Goal: Task Accomplishment & Management: Manage account settings

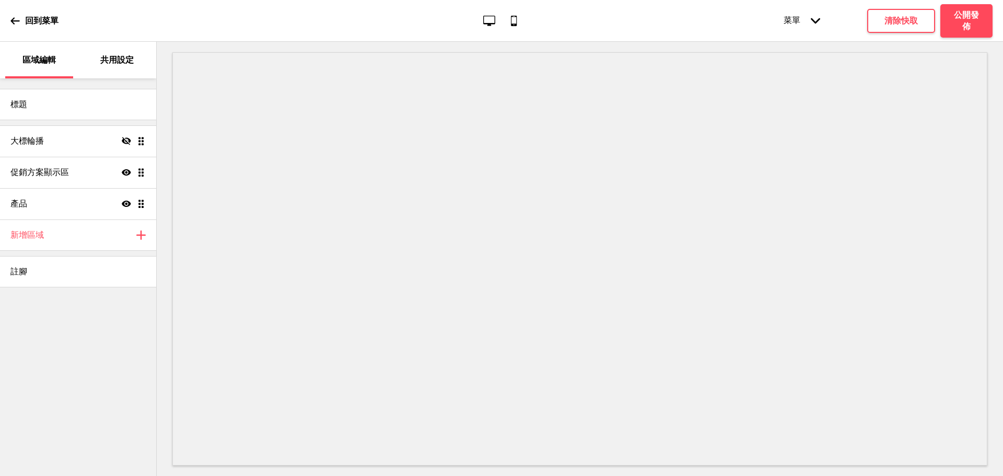
click at [98, 72] on div "共用設定" at bounding box center [118, 60] width 68 height 37
click at [123, 46] on div "共用設定" at bounding box center [118, 60] width 68 height 37
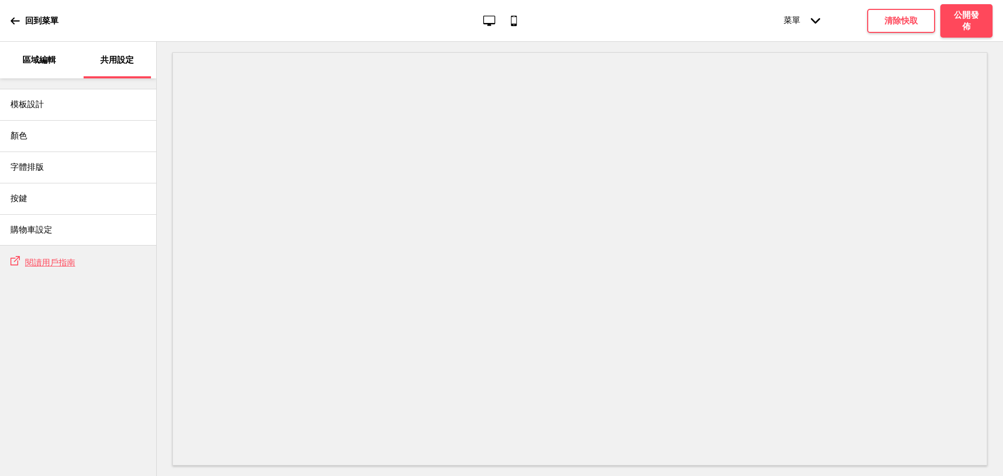
click at [51, 65] on p "區域編輯" at bounding box center [38, 59] width 33 height 11
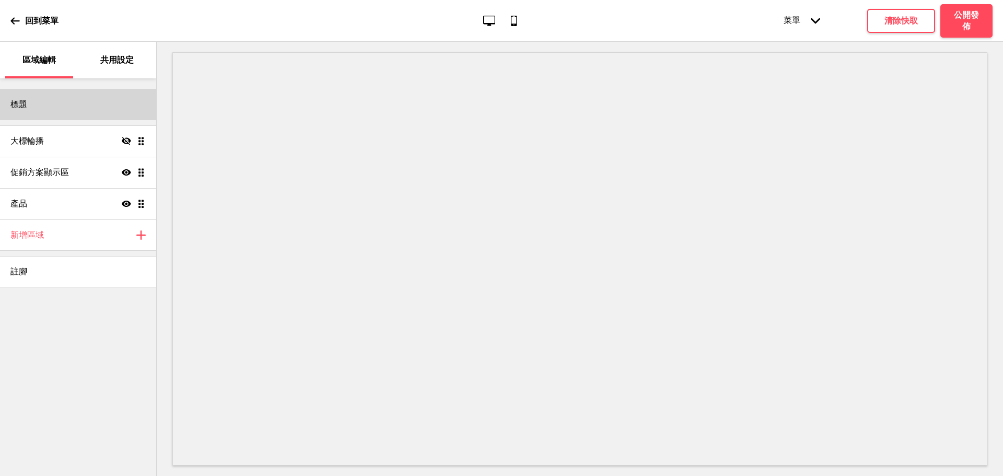
click at [53, 106] on div "標題" at bounding box center [78, 104] width 156 height 31
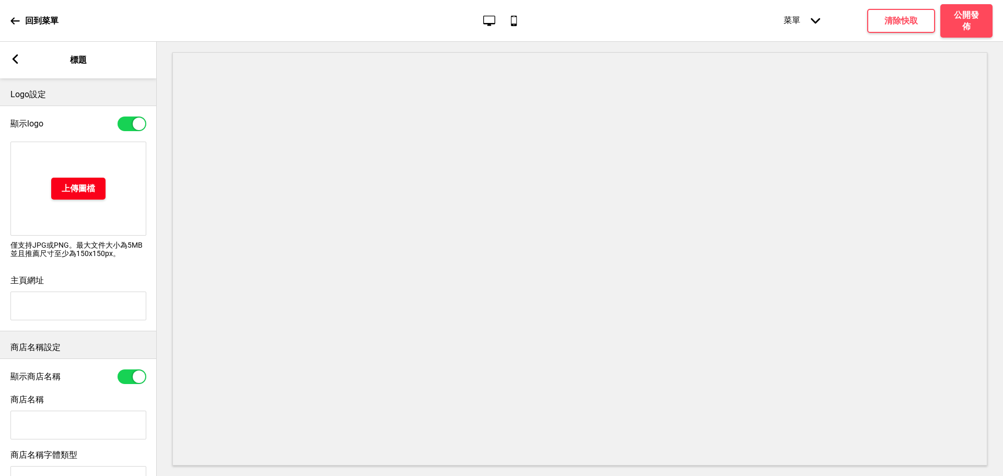
click at [87, 188] on h4 "上傳圖檔" at bounding box center [78, 188] width 33 height 11
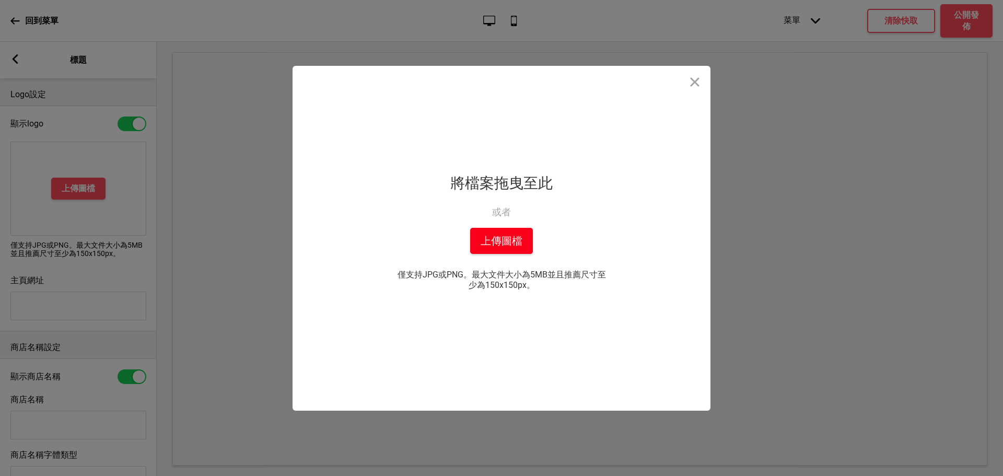
click at [518, 238] on button "上傳圖檔" at bounding box center [501, 241] width 63 height 26
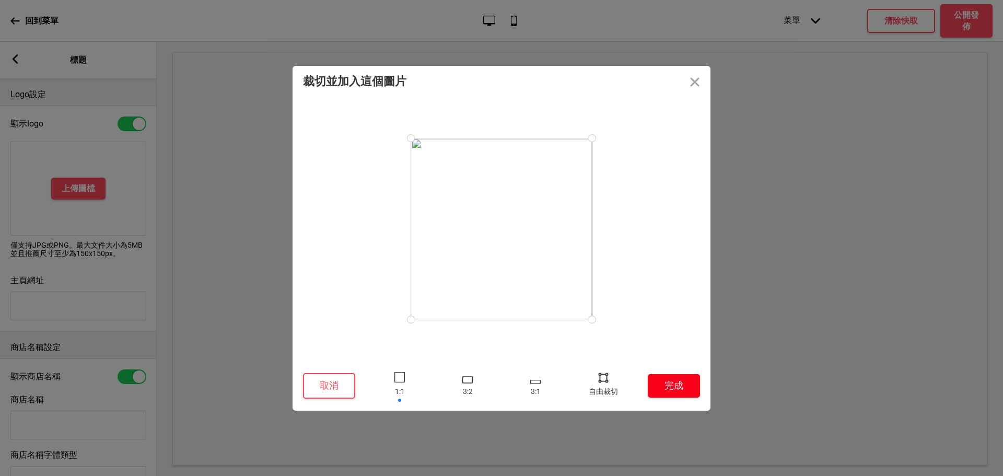
click at [658, 379] on button "完成" at bounding box center [674, 386] width 52 height 24
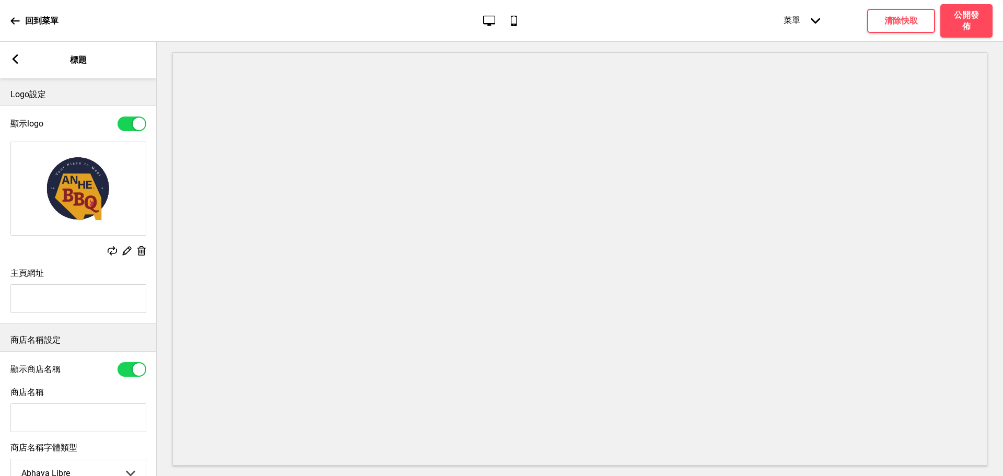
click at [68, 304] on input "主頁網址" at bounding box center [78, 298] width 136 height 29
click at [76, 304] on input "主頁網址" at bounding box center [78, 298] width 136 height 29
paste input "外送專區"
type input "外送專區"
click at [103, 307] on input "外送專區" at bounding box center [78, 298] width 136 height 29
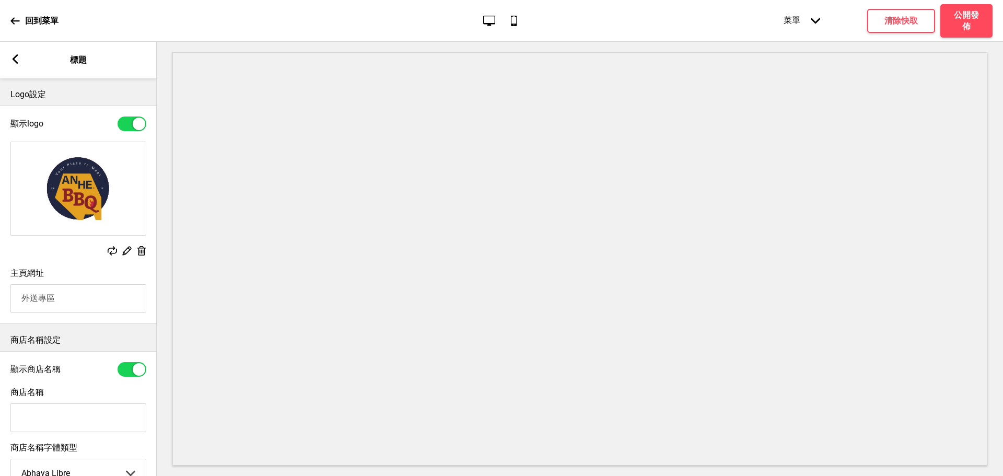
click at [102, 306] on input "外送專區" at bounding box center [78, 298] width 136 height 29
click at [53, 421] on input "商店名稱" at bounding box center [78, 417] width 136 height 29
paste input "外送專區"
type input "外送專區"
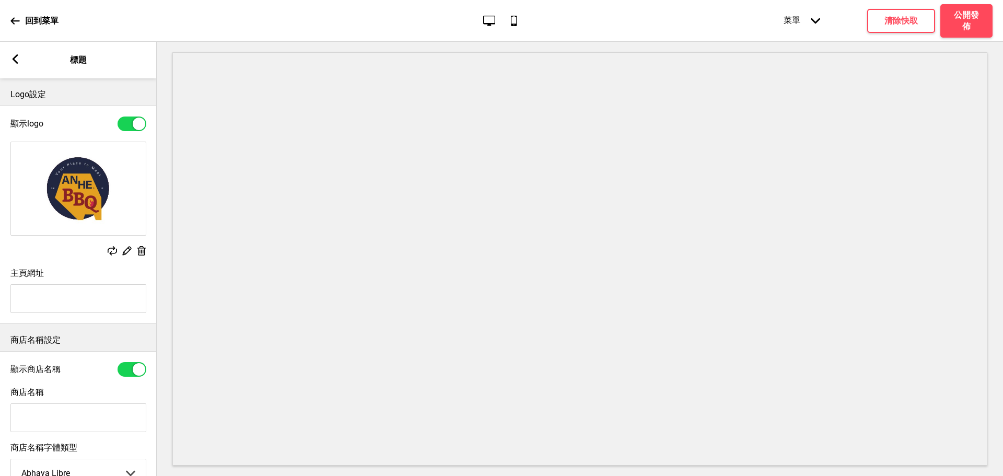
click at [73, 418] on input "商店名稱" at bounding box center [78, 417] width 136 height 29
paste input "外送專區"
click at [26, 420] on input "外送專區" at bounding box center [78, 417] width 136 height 29
click at [22, 420] on input "外送專區" at bounding box center [78, 417] width 136 height 29
paste input "ANHE BBQ CLUB 安和美式燻烤俱樂部"
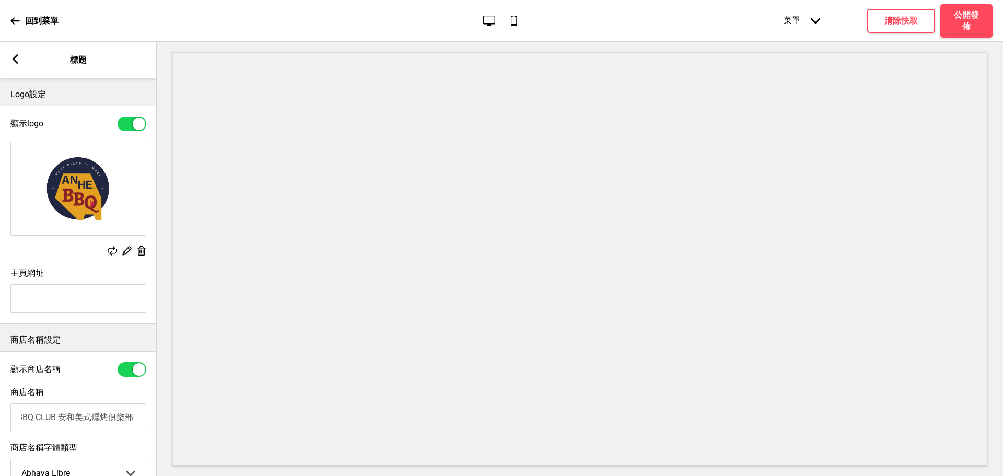
scroll to position [0, 36]
drag, startPoint x: 121, startPoint y: 420, endPoint x: 103, endPoint y: 421, distance: 18.3
click at [103, 421] on input "ANHE BBQ CLUB 安和美式燻烤俱樂部 外送專區" at bounding box center [78, 417] width 136 height 29
click at [66, 420] on input "ANHE BBQ CLUB 安和美式燻烤俱樂部 外送專區" at bounding box center [78, 417] width 136 height 29
drag, startPoint x: 122, startPoint y: 420, endPoint x: 88, endPoint y: 422, distance: 34.5
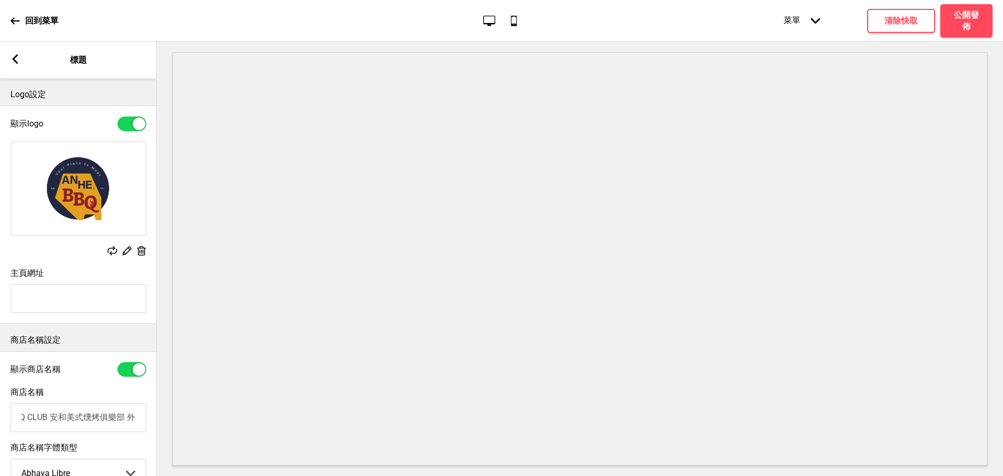
click at [88, 422] on input "ANHE BBQ CLUB 安和美式燻烤俱樂部 外送專區" at bounding box center [78, 417] width 136 height 29
click at [122, 424] on input "ANHE BBQ CLUB 安和美式燻烤俱樂部 外送專區" at bounding box center [78, 417] width 136 height 29
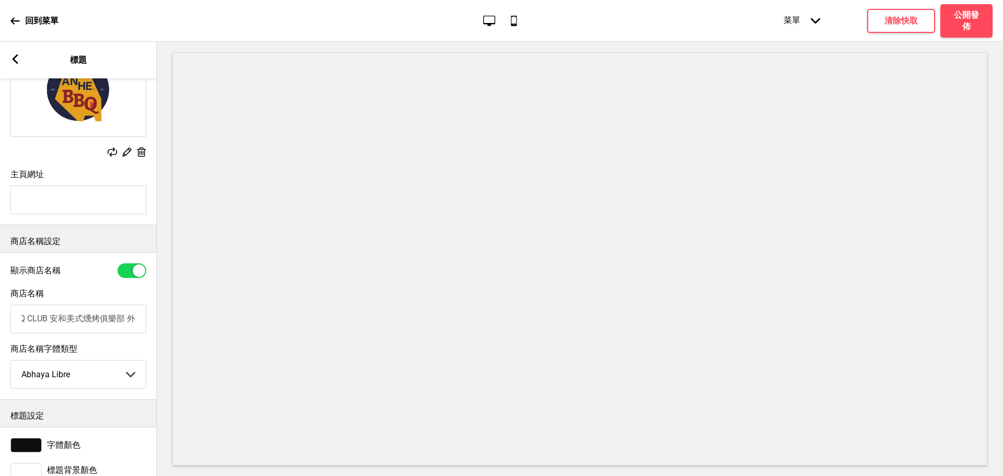
scroll to position [134, 0]
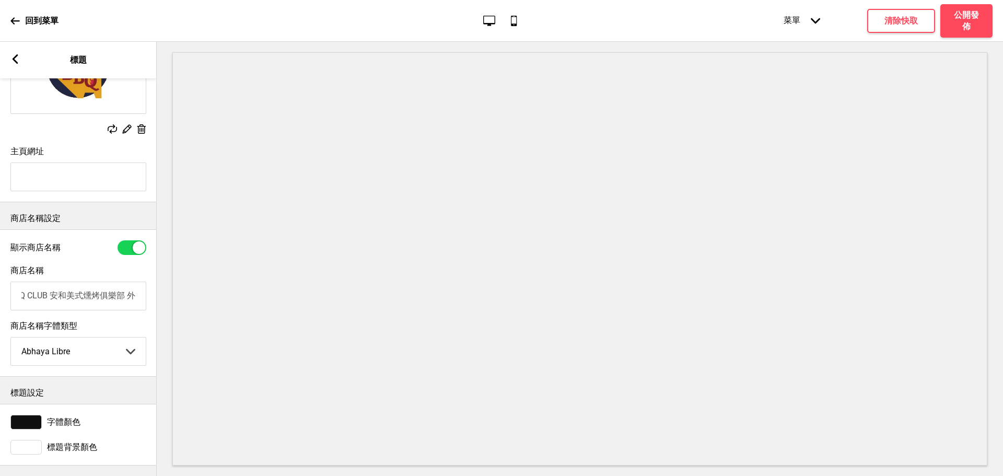
type input "ANHE BBQ CLUB 安和美式燻烤俱樂部 外送專區"
click at [86, 349] on select "Abhaya Libre Abril Fatface Adobe Garamond Pro Arimo Arsenal Arvo Berkshire Swas…" at bounding box center [78, 351] width 135 height 28
click at [11, 337] on select "Abhaya Libre Abril Fatface Adobe Garamond Pro Arimo Arsenal Arvo Berkshire Swas…" at bounding box center [78, 351] width 135 height 28
click at [87, 341] on select "Abhaya Libre Abril Fatface Adobe Garamond Pro Arimo Arsenal Arvo Berkshire Swas…" at bounding box center [78, 351] width 135 height 28
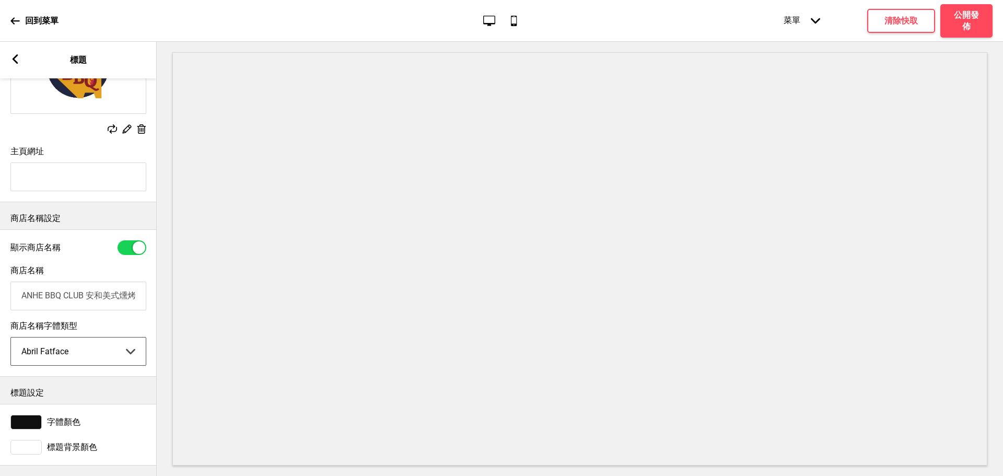
click at [11, 337] on select "Abhaya Libre Abril Fatface Adobe Garamond Pro Arimo Arsenal Arvo Berkshire Swas…" at bounding box center [78, 351] width 135 height 28
click at [112, 352] on select "Abhaya Libre Abril Fatface Adobe Garamond Pro Arimo Arsenal Arvo Berkshire Swas…" at bounding box center [78, 351] width 135 height 28
click at [11, 337] on select "Abhaya Libre Abril Fatface Adobe Garamond Pro Arimo Arsenal Arvo Berkshire Swas…" at bounding box center [78, 351] width 135 height 28
click at [94, 348] on select "Abhaya Libre Abril Fatface Adobe Garamond Pro Arimo Arsenal Arvo Berkshire Swas…" at bounding box center [78, 351] width 135 height 28
click at [11, 337] on select "Abhaya Libre Abril Fatface Adobe Garamond Pro Arimo Arsenal Arvo Berkshire Swas…" at bounding box center [78, 351] width 135 height 28
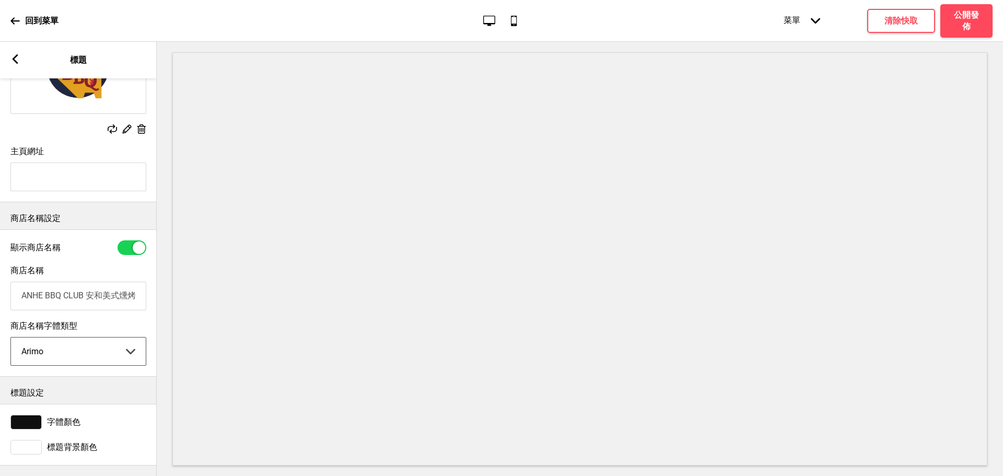
click at [96, 346] on select "Abhaya Libre Abril Fatface Adobe Garamond Pro Arimo Arsenal Arvo Berkshire Swas…" at bounding box center [78, 351] width 135 height 28
select select "Arsenal"
click at [11, 337] on select "Abhaya Libre Abril Fatface Adobe Garamond Pro Arimo Arsenal Arvo Berkshire Swas…" at bounding box center [78, 351] width 135 height 28
click at [65, 337] on select "Abhaya Libre Abril Fatface Adobe Garamond Pro Arimo Arsenal Arvo Berkshire Swas…" at bounding box center [78, 351] width 135 height 28
click at [11, 337] on select "Abhaya Libre Abril Fatface Adobe Garamond Pro Arimo Arsenal Arvo Berkshire Swas…" at bounding box center [78, 351] width 135 height 28
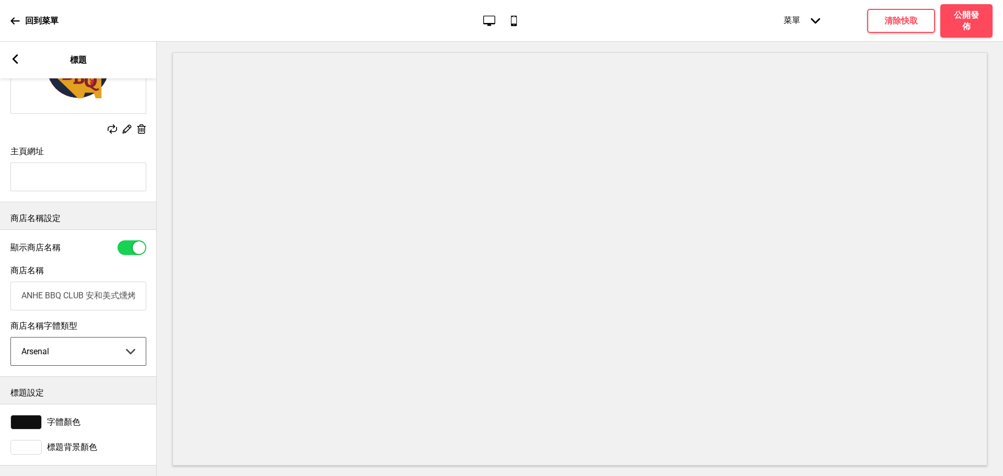
click at [72, 344] on select "Abhaya Libre Abril Fatface Adobe Garamond Pro Arimo Arsenal Arvo Berkshire Swas…" at bounding box center [78, 351] width 135 height 28
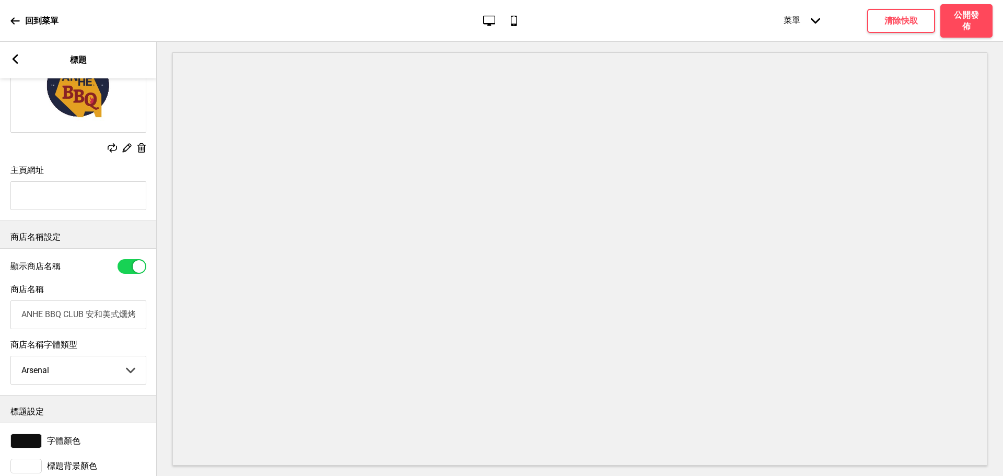
scroll to position [134, 0]
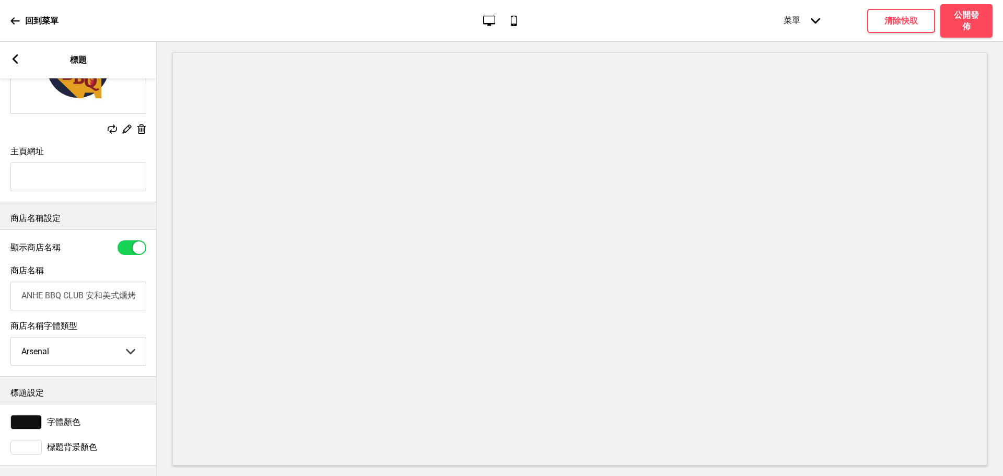
click at [17, 58] on rect at bounding box center [14, 58] width 9 height 9
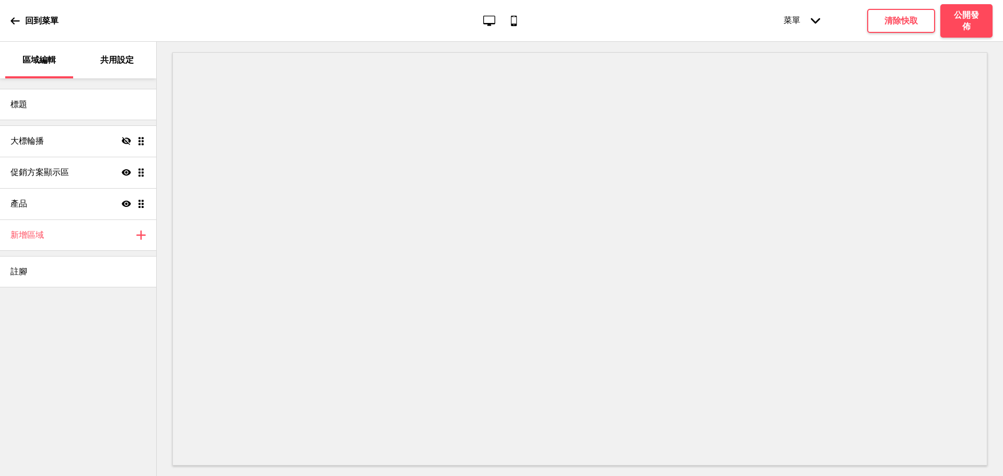
click at [109, 64] on p "共用設定" at bounding box center [116, 59] width 33 height 11
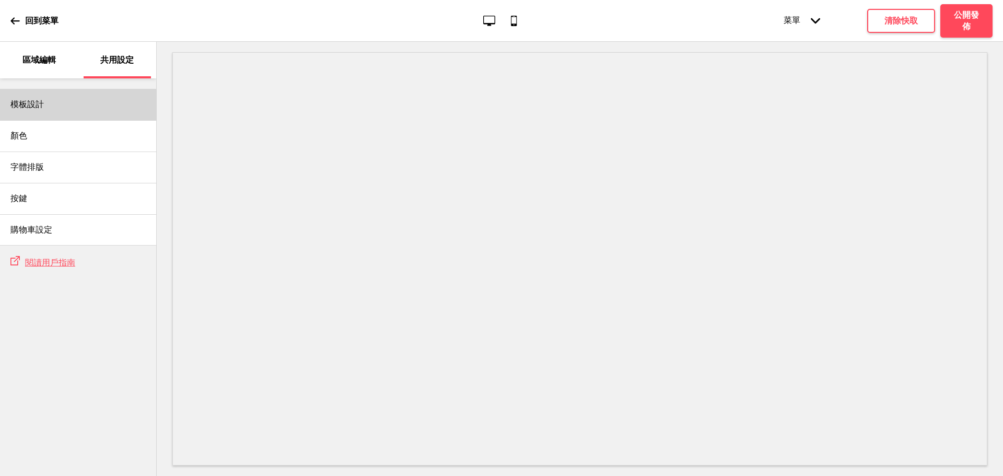
click at [96, 109] on div "模板設計" at bounding box center [78, 104] width 156 height 31
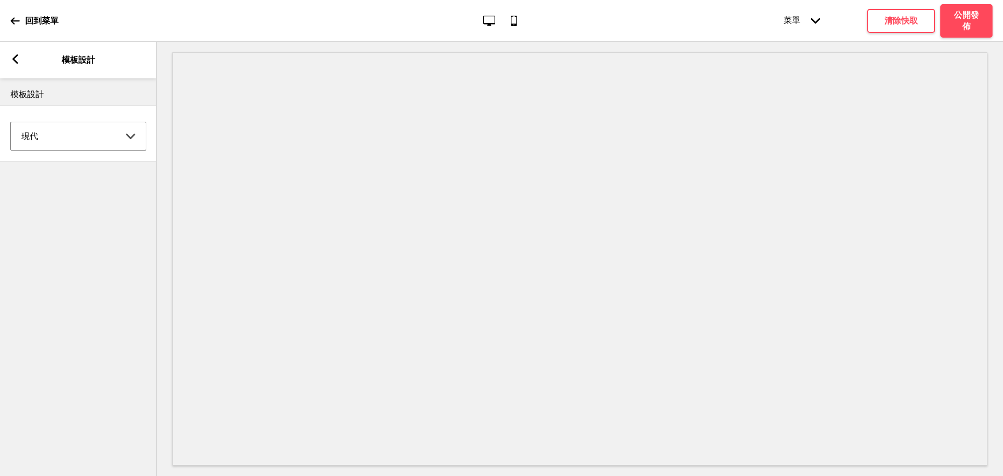
click at [94, 128] on select "Coffee 對比 深沉 大地 海洋 極簡 現代 Oddle 柔和 Yellow Fruits 自訂" at bounding box center [78, 136] width 135 height 28
click at [11, 122] on select "Coffee 對比 深沉 大地 海洋 極簡 現代 Oddle 柔和 Yellow Fruits 自訂" at bounding box center [78, 136] width 135 height 28
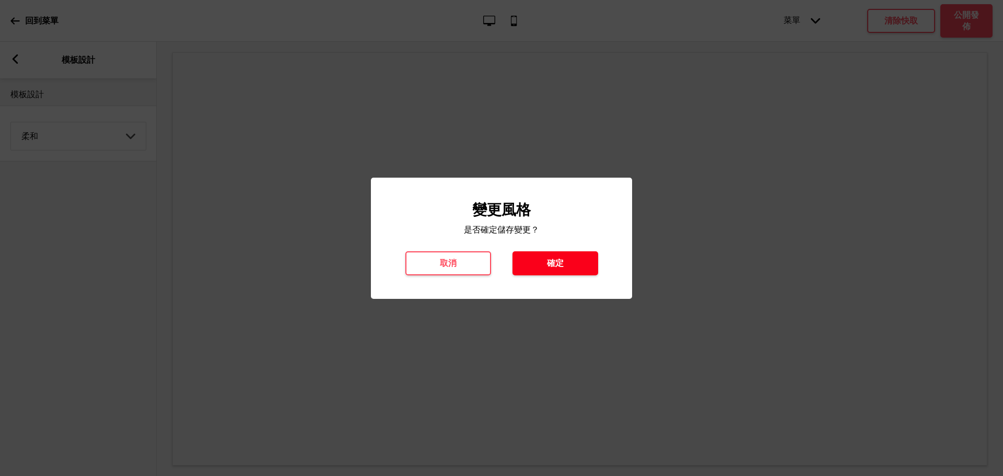
click at [555, 259] on h4 "確定" at bounding box center [555, 263] width 17 height 11
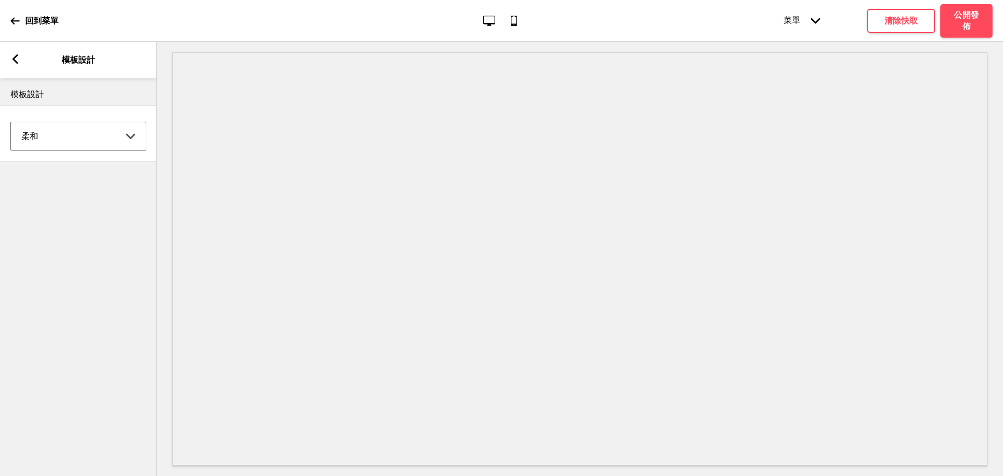
click at [78, 137] on select "Coffee 對比 深沉 大地 海洋 極簡 現代 Oddle 柔和 Yellow Fruits 自訂" at bounding box center [78, 136] width 135 height 28
select select "minimalist"
click at [11, 122] on select "Coffee 對比 深沉 大地 海洋 極簡 現代 Oddle 柔和 Yellow Fruits 自訂" at bounding box center [78, 136] width 135 height 28
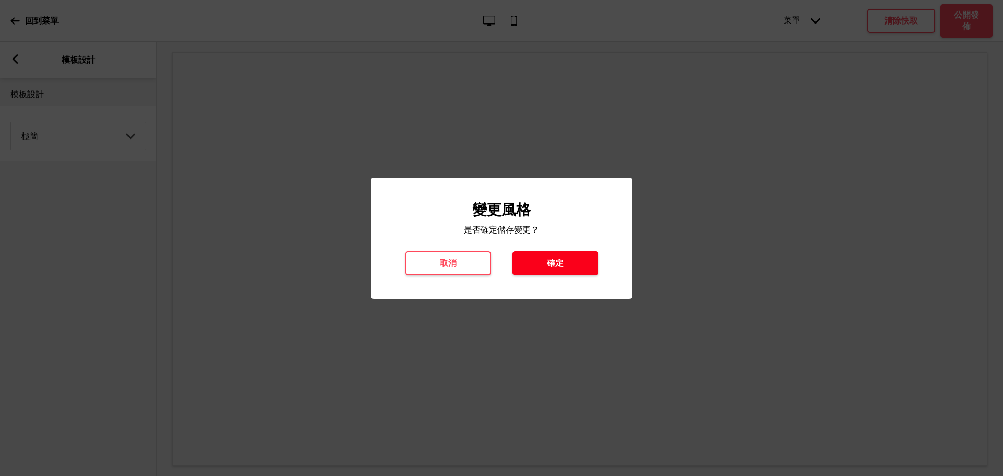
click at [576, 256] on button "確定" at bounding box center [555, 263] width 86 height 24
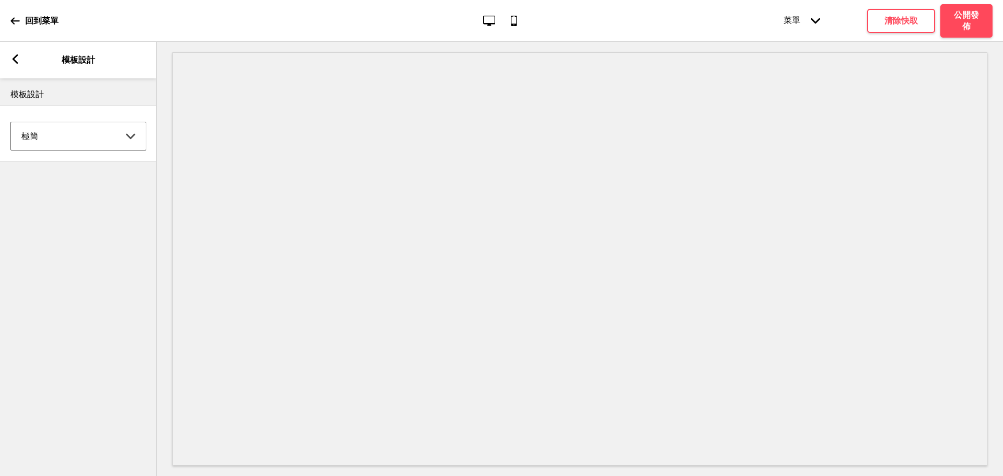
click at [18, 60] on rect at bounding box center [14, 58] width 9 height 9
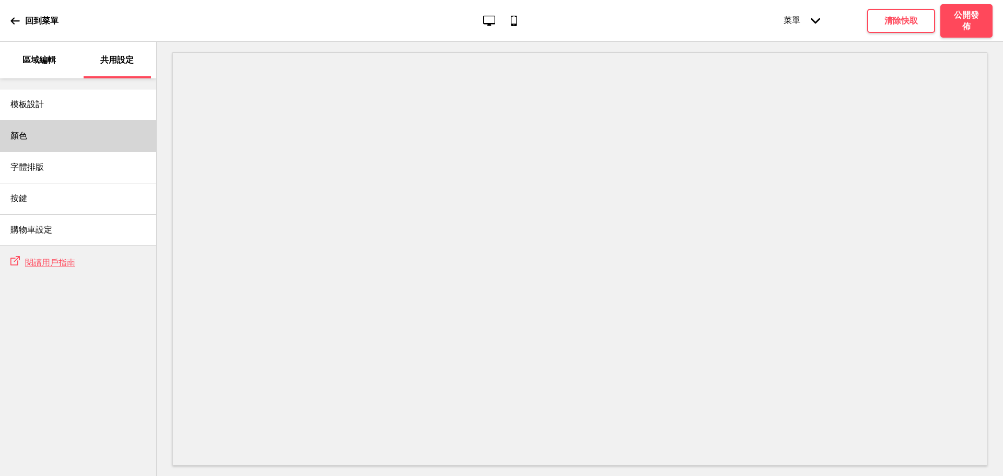
click at [112, 123] on div "顏色" at bounding box center [78, 135] width 156 height 31
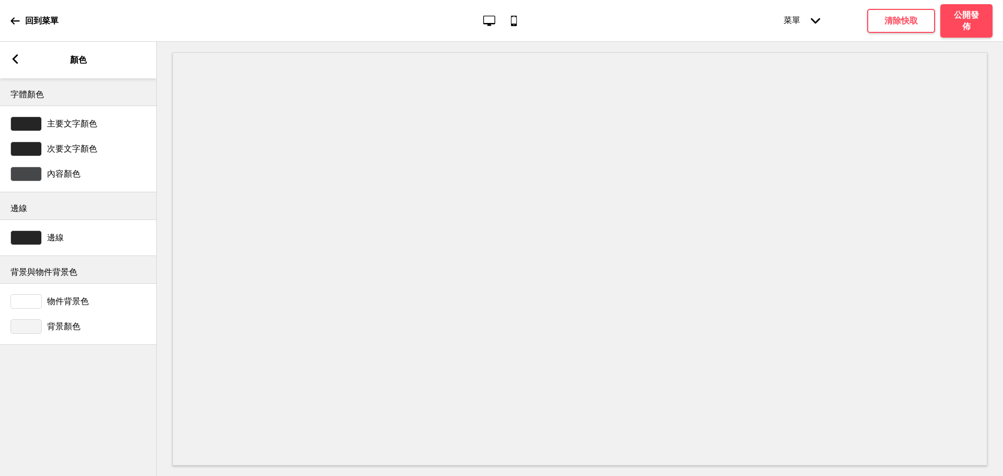
click at [11, 61] on rect at bounding box center [14, 58] width 9 height 9
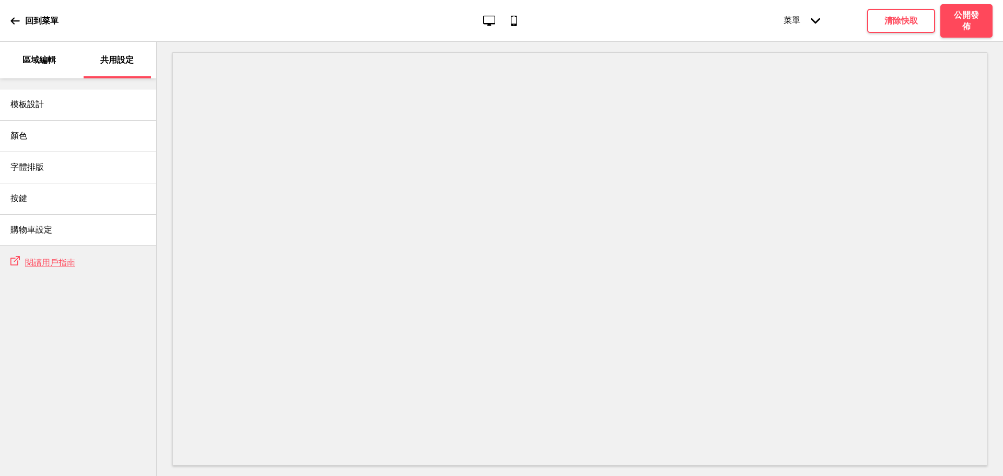
click at [49, 55] on p "區域編輯" at bounding box center [38, 59] width 33 height 11
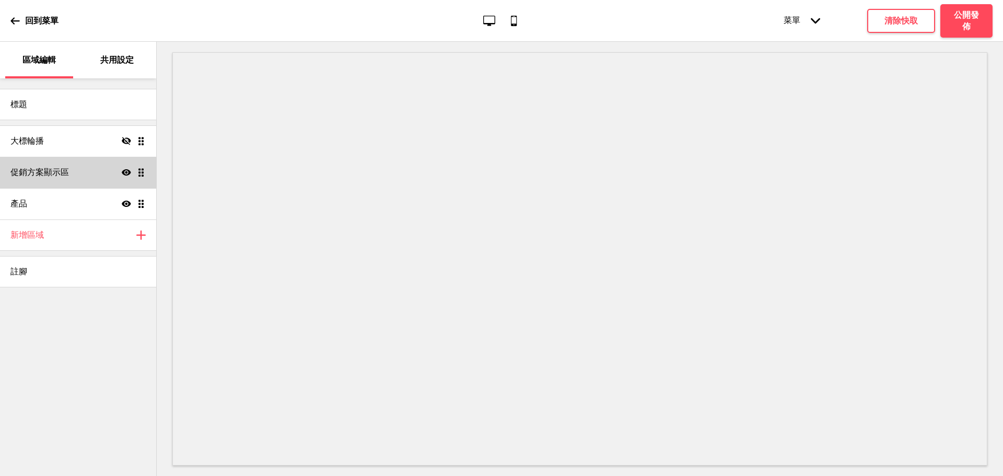
click at [72, 173] on div "促銷方案顯示區 顯示 拖曳" at bounding box center [78, 172] width 156 height 31
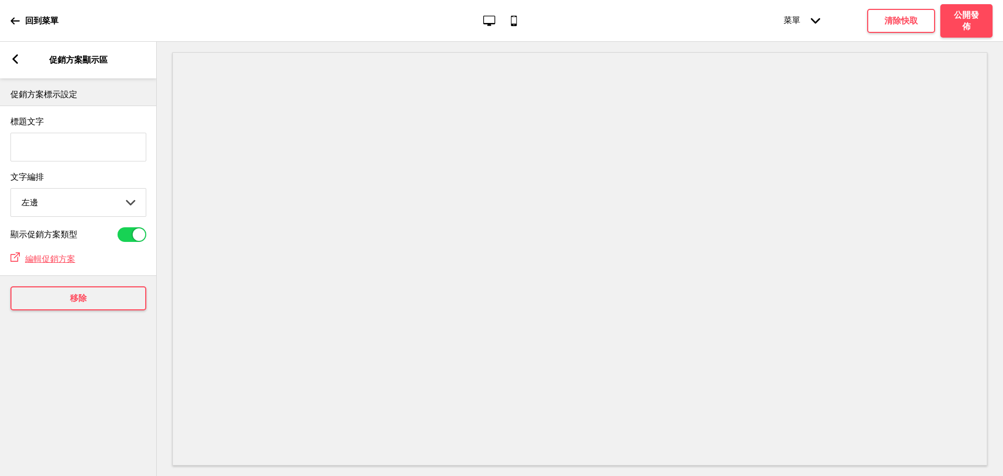
click at [18, 72] on div "箭頭left 促銷方案顯示區" at bounding box center [78, 60] width 157 height 37
click at [15, 65] on div "箭頭left" at bounding box center [14, 59] width 9 height 11
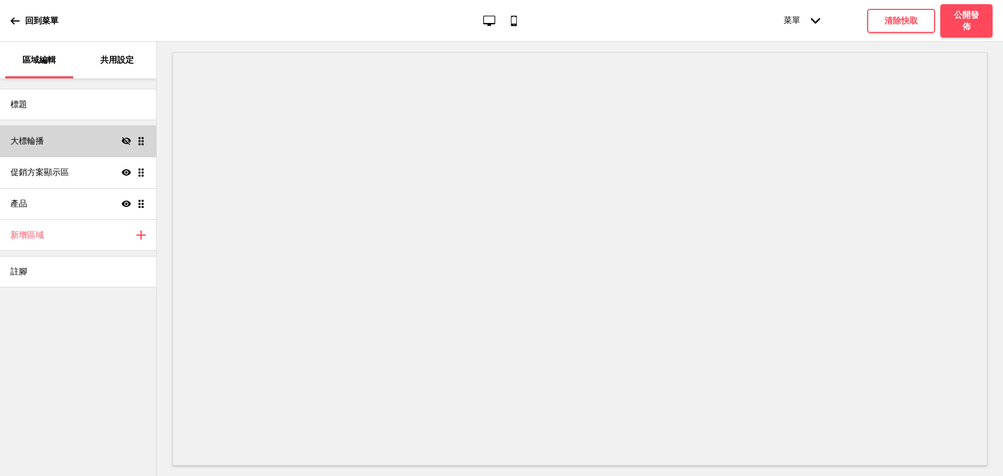
click at [136, 142] on div "隱藏 拖曳" at bounding box center [134, 140] width 24 height 9
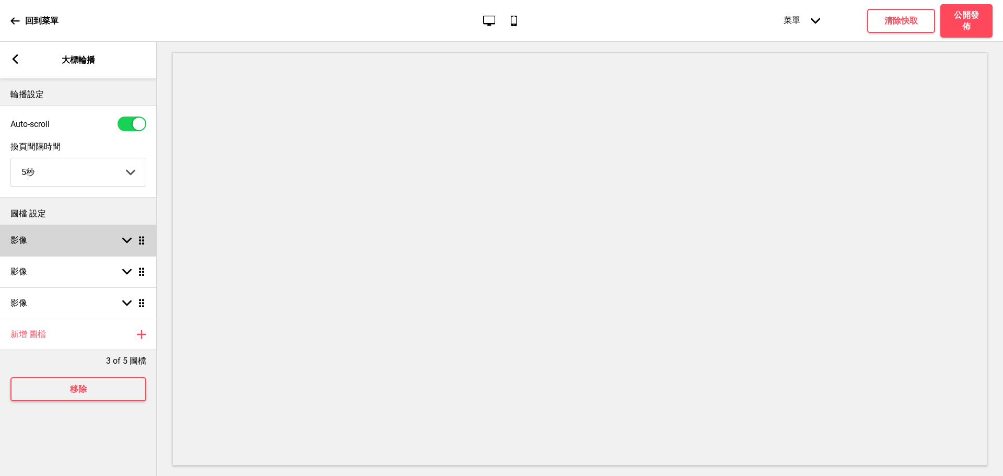
click at [124, 235] on div "影像 箭頭down 拖曳" at bounding box center [78, 240] width 157 height 31
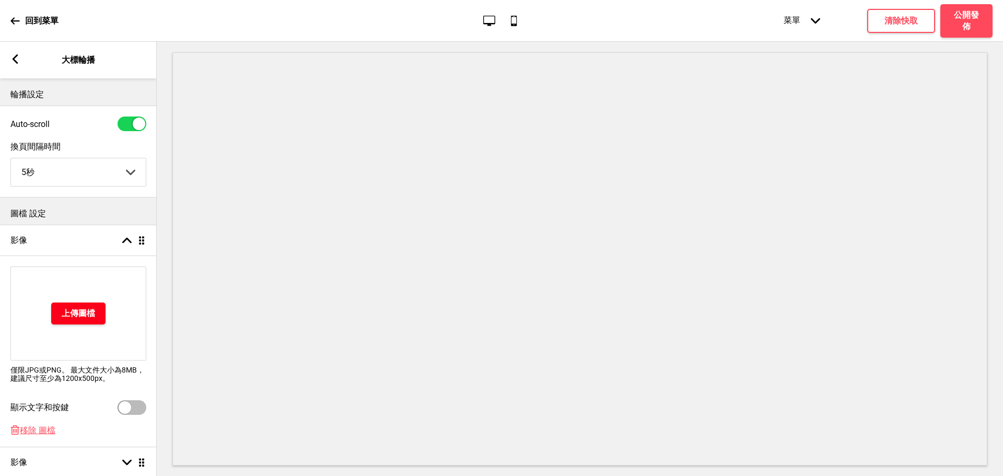
click at [85, 315] on h4 "上傳圖檔" at bounding box center [78, 313] width 33 height 11
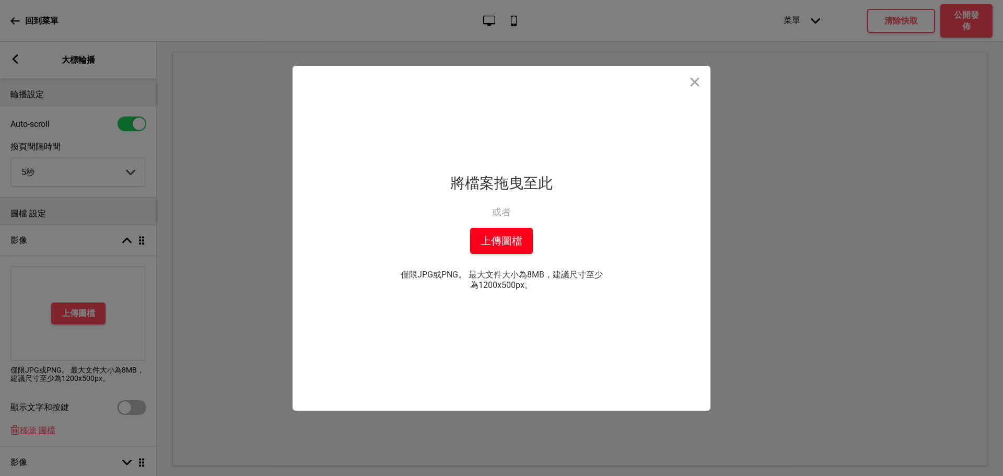
click at [512, 241] on button "上傳圖檔" at bounding box center [501, 241] width 63 height 26
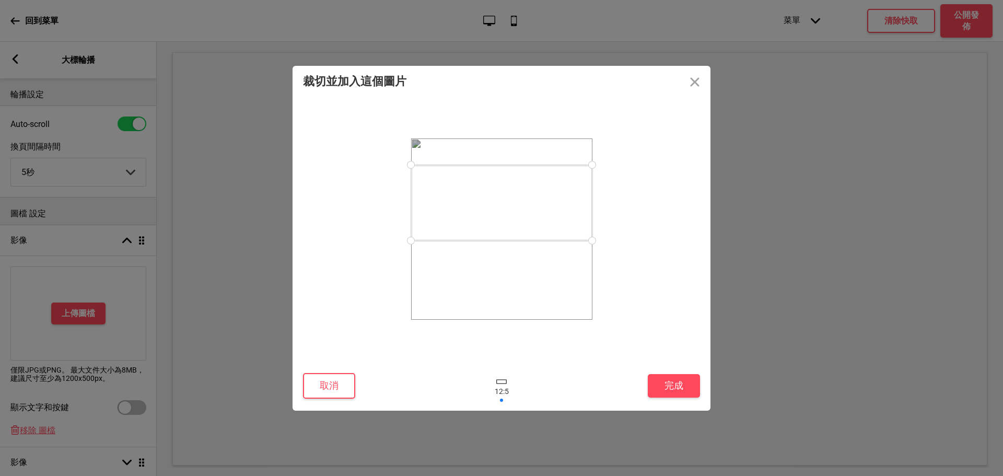
drag, startPoint x: 520, startPoint y: 219, endPoint x: 525, endPoint y: 192, distance: 28.1
click at [525, 192] on div at bounding box center [501, 203] width 181 height 76
click at [673, 384] on button "完成" at bounding box center [674, 386] width 52 height 24
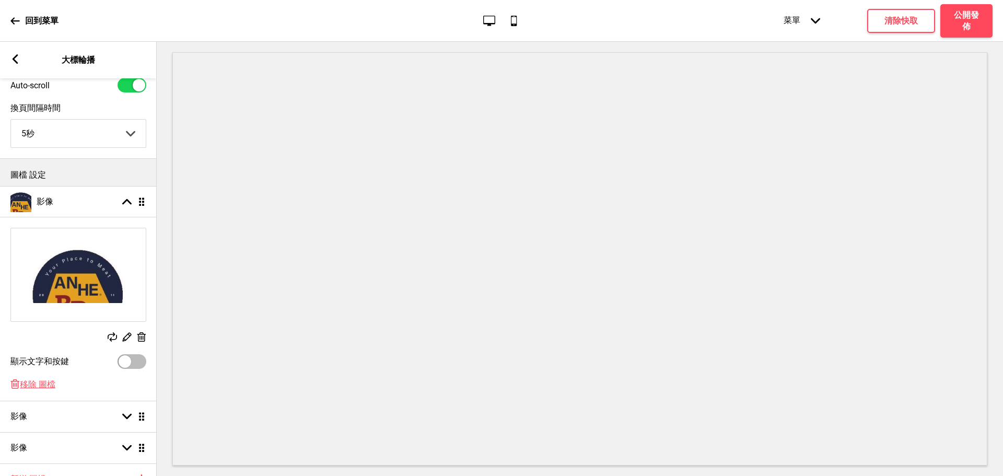
scroll to position [0, 0]
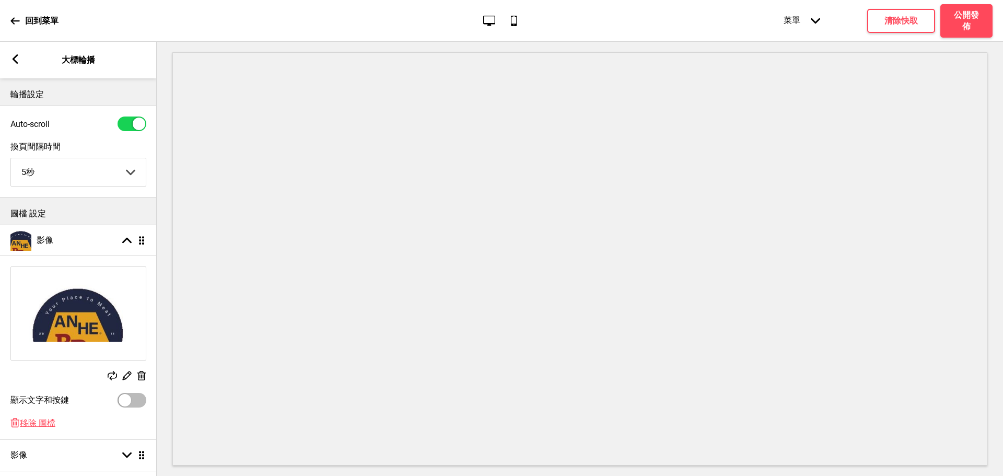
click at [18, 64] on div "箭頭left" at bounding box center [14, 59] width 9 height 11
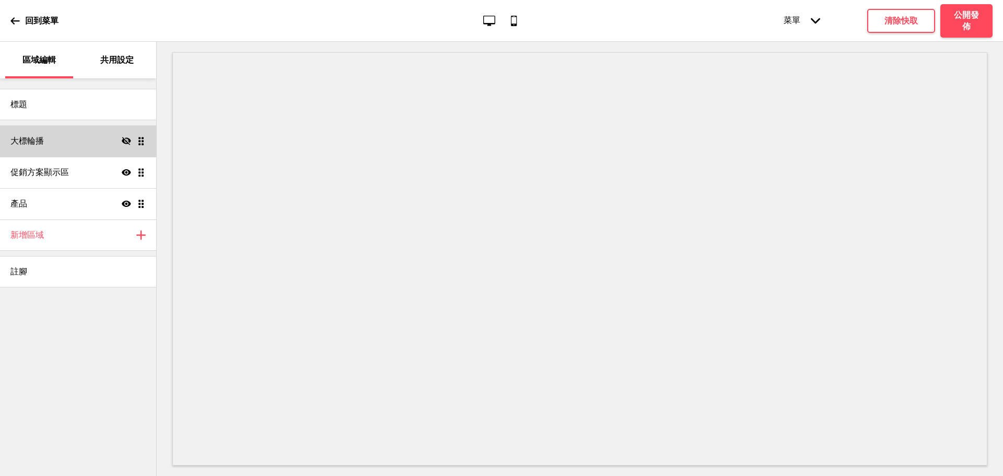
click at [121, 140] on div "大標輪播 隱藏 拖曳" at bounding box center [78, 140] width 156 height 31
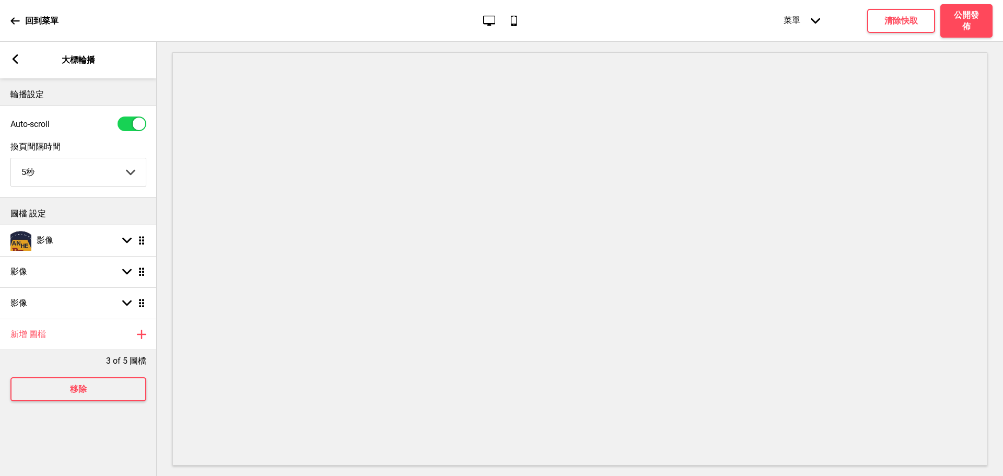
click at [17, 59] on rect at bounding box center [14, 58] width 9 height 9
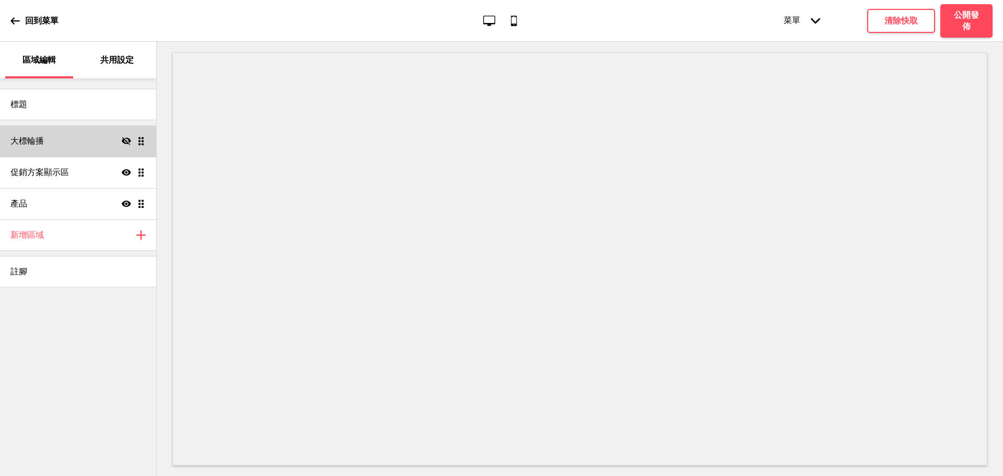
click at [130, 142] on icon at bounding box center [126, 141] width 9 height 8
click at [126, 273] on div "註腳" at bounding box center [78, 271] width 156 height 31
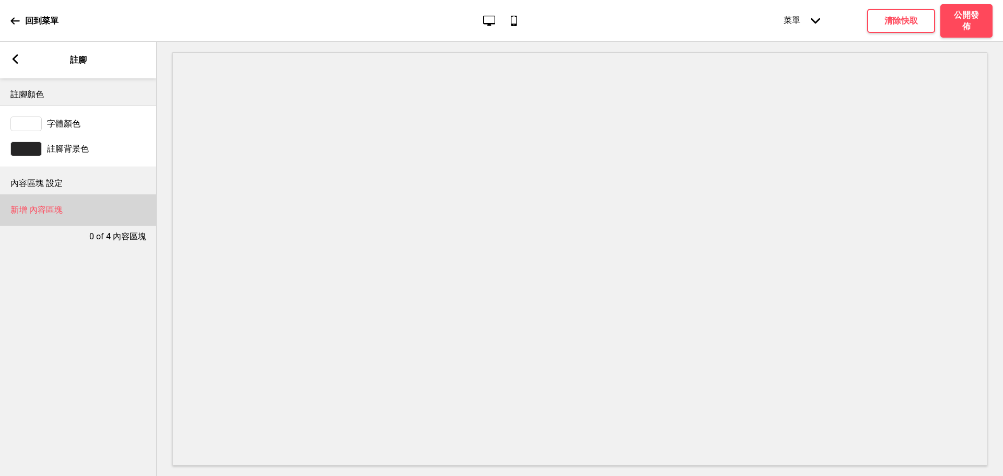
click at [32, 215] on h4 "新增 內容區塊" at bounding box center [36, 209] width 52 height 11
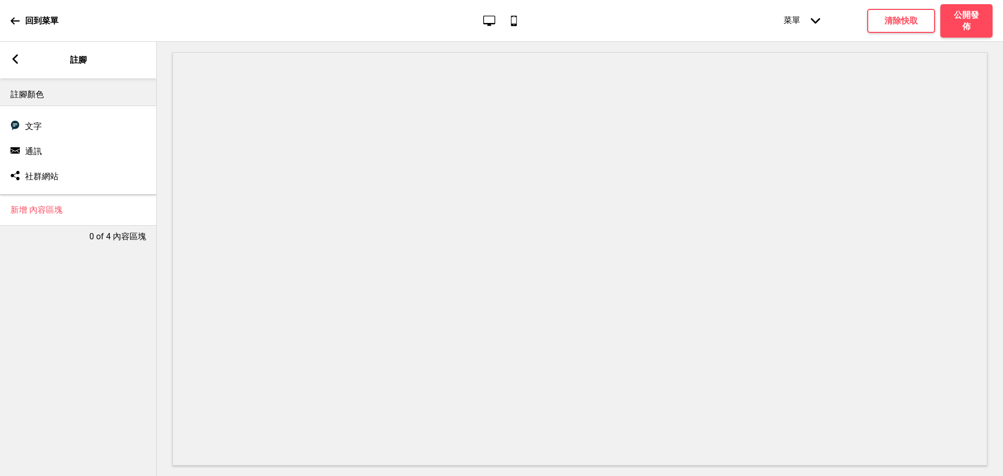
click at [57, 136] on div "文字 文字" at bounding box center [78, 126] width 146 height 25
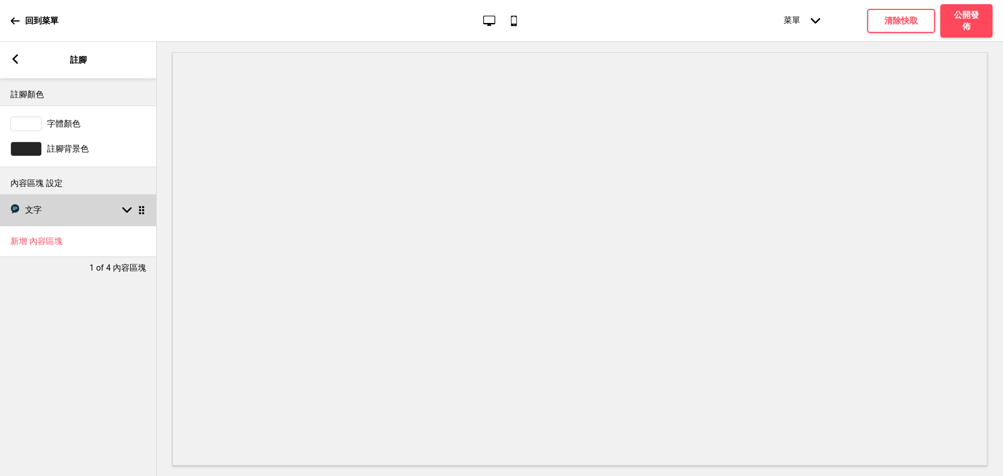
click at [127, 203] on div "文字 文字 箭頭down 拖曳" at bounding box center [78, 209] width 157 height 31
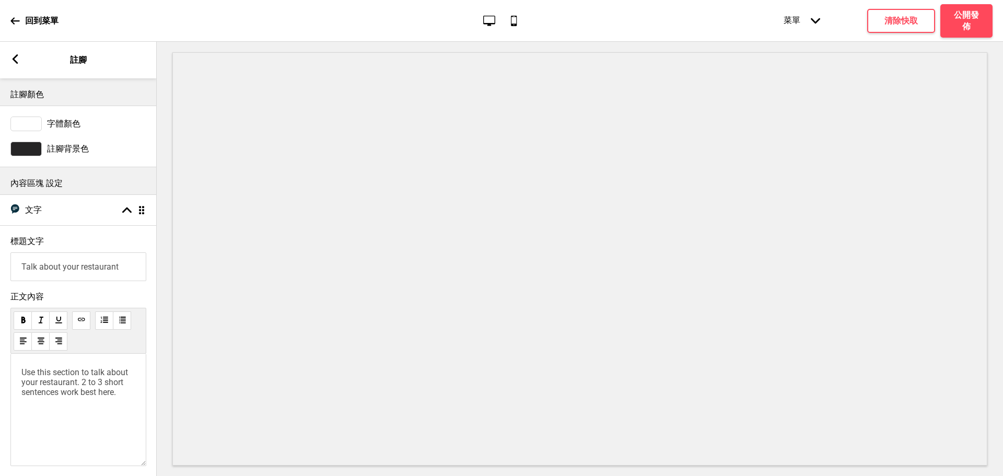
click at [80, 262] on input "Talk about your restaurant" at bounding box center [78, 266] width 136 height 29
type input "u"
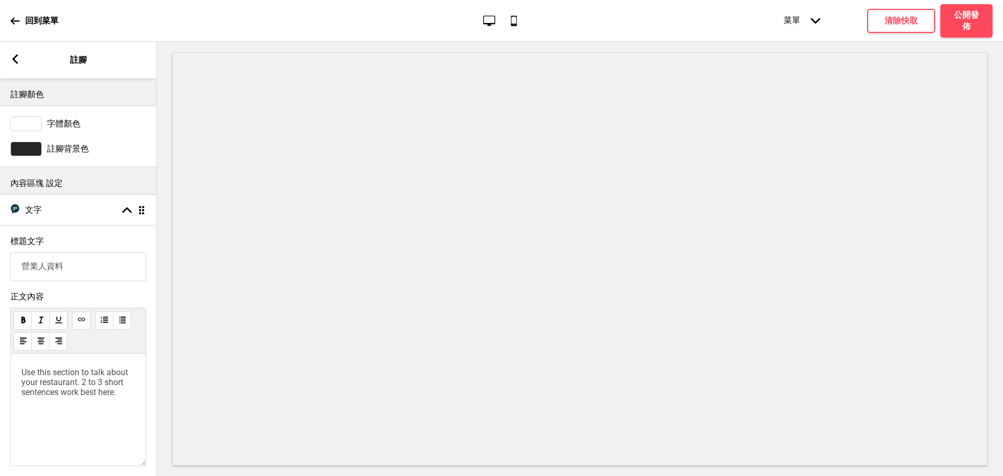
click at [80, 262] on input "營業人資料" at bounding box center [78, 266] width 136 height 29
type input "營業人資訊："
click at [110, 397] on span "Use this section to talk about your restaurant. 2 to 3 short sentences work bes…" at bounding box center [75, 382] width 109 height 30
drag, startPoint x: 114, startPoint y: 404, endPoint x: 20, endPoint y: 373, distance: 98.9
click at [18, 373] on div "Use this section to talk about your restaurant. 2 to 3 short sentences work bes…" at bounding box center [78, 410] width 136 height 112
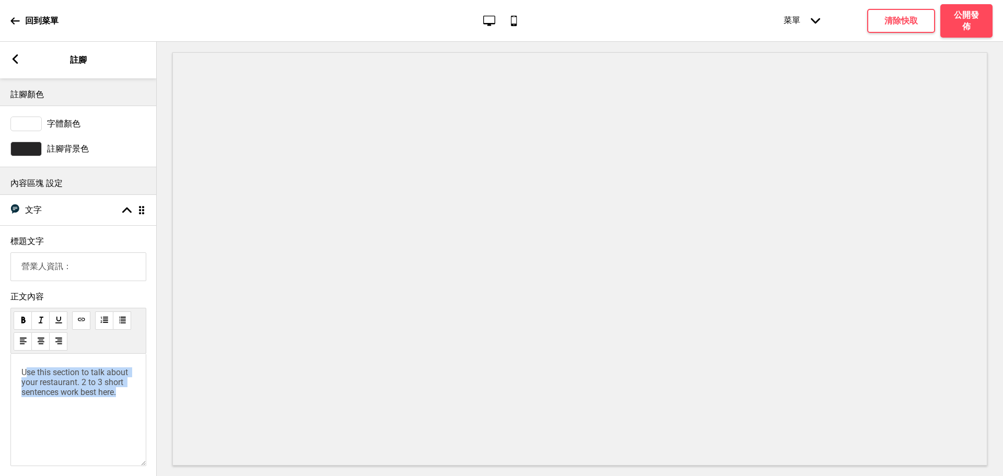
drag, startPoint x: 25, startPoint y: 377, endPoint x: 126, endPoint y: 390, distance: 102.8
click at [126, 397] on p "Use this section to talk about your restaurant. 2 to 3 short sentences work bes…" at bounding box center [78, 382] width 114 height 30
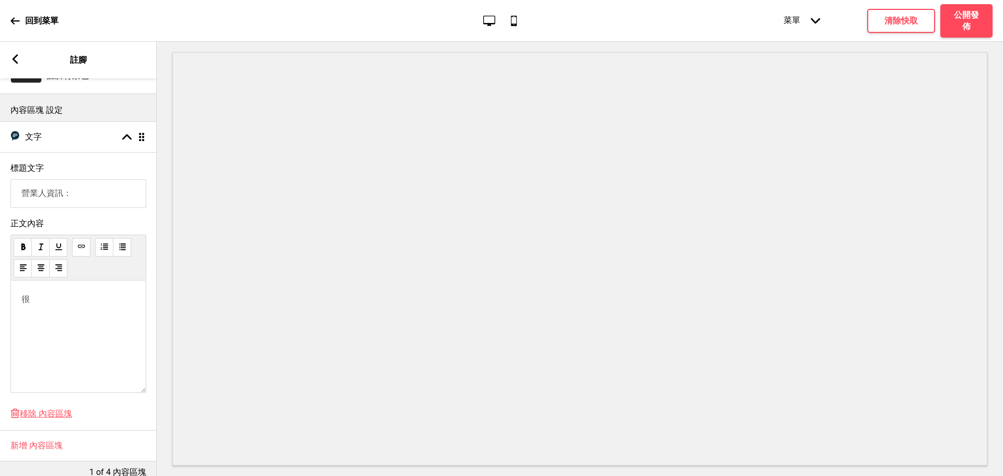
scroll to position [98, 0]
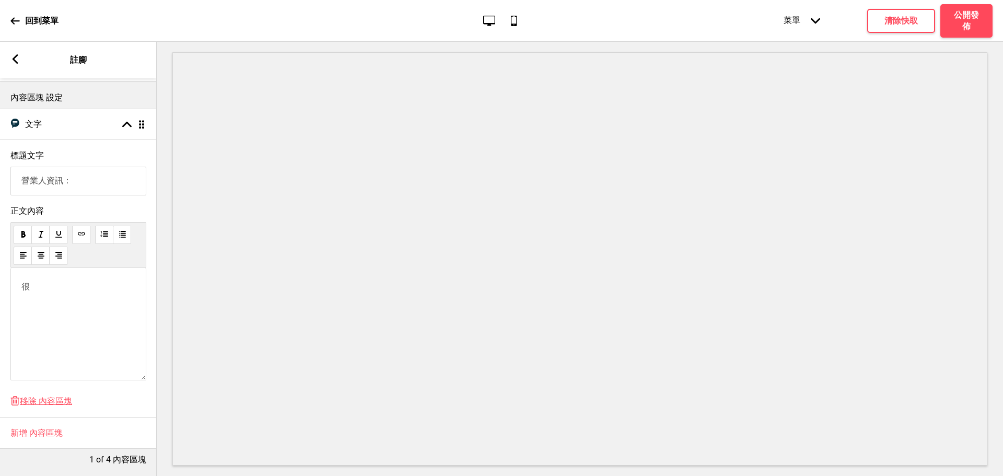
click at [59, 287] on div "很" at bounding box center [78, 324] width 136 height 112
click at [59, 282] on p "很" at bounding box center [78, 287] width 114 height 11
click at [22, 63] on div "箭頭left 註腳" at bounding box center [78, 60] width 157 height 37
click at [101, 284] on p "待補公司名稱與統編" at bounding box center [78, 287] width 114 height 11
click at [16, 58] on rect at bounding box center [14, 58] width 9 height 9
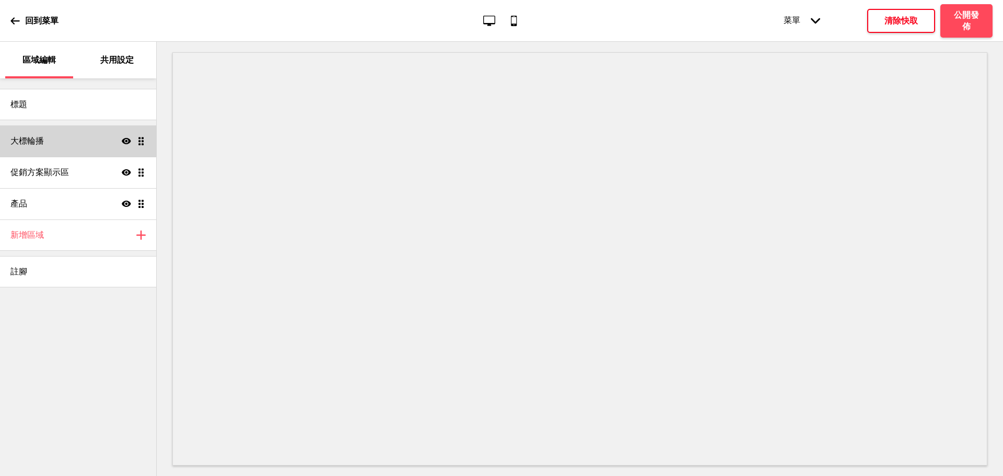
click at [886, 20] on h4 "清除快取" at bounding box center [900, 20] width 33 height 11
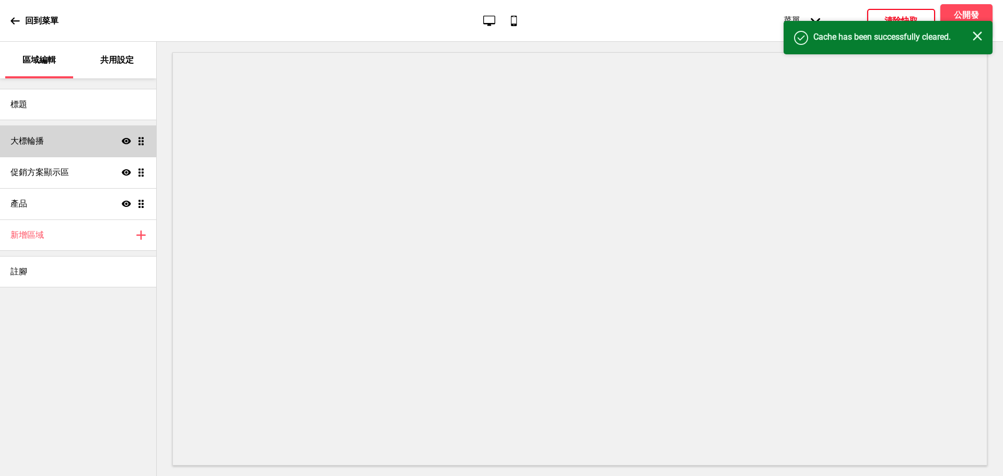
click at [977, 34] on icon "关闭" at bounding box center [977, 35] width 9 height 9
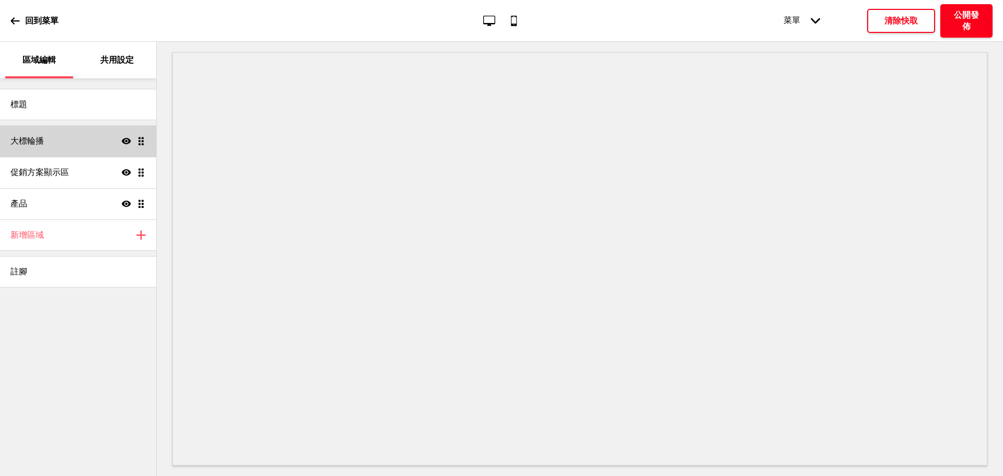
click at [956, 16] on h4 "公開發佈" at bounding box center [966, 20] width 31 height 23
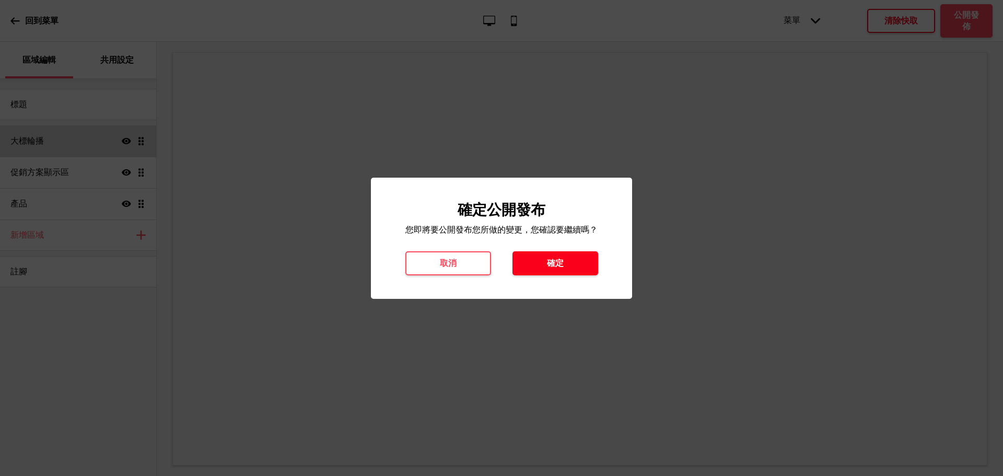
click at [556, 251] on button "確定" at bounding box center [555, 263] width 86 height 24
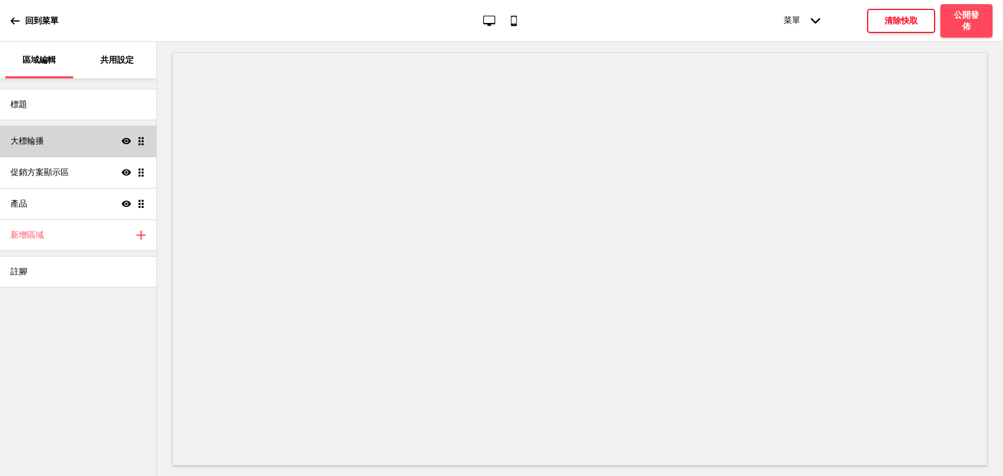
click at [98, 68] on div "共用設定" at bounding box center [118, 60] width 68 height 37
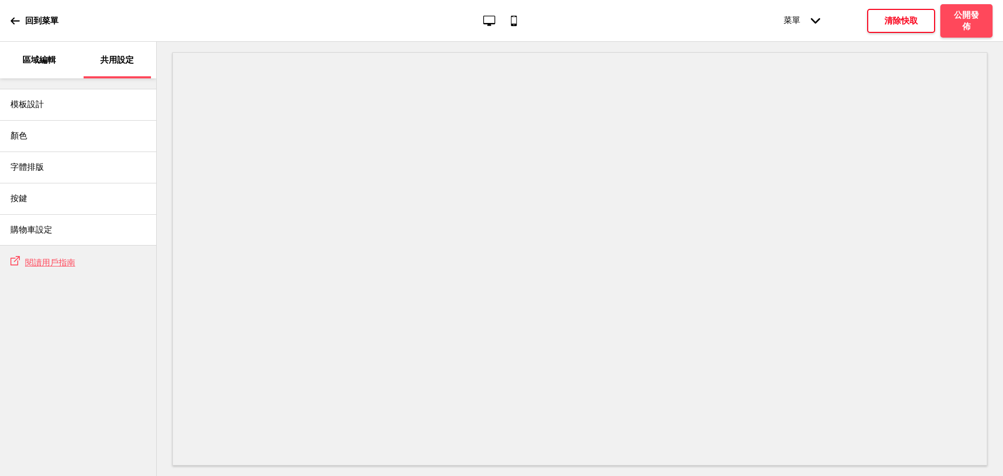
click at [36, 66] on div "區域編輯" at bounding box center [39, 60] width 68 height 37
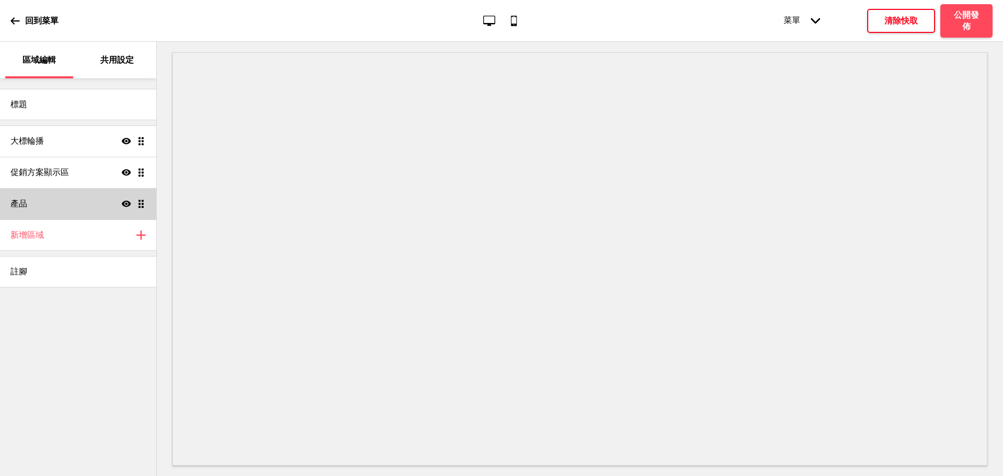
click at [51, 196] on div "產品 顯示 拖曳" at bounding box center [78, 203] width 156 height 31
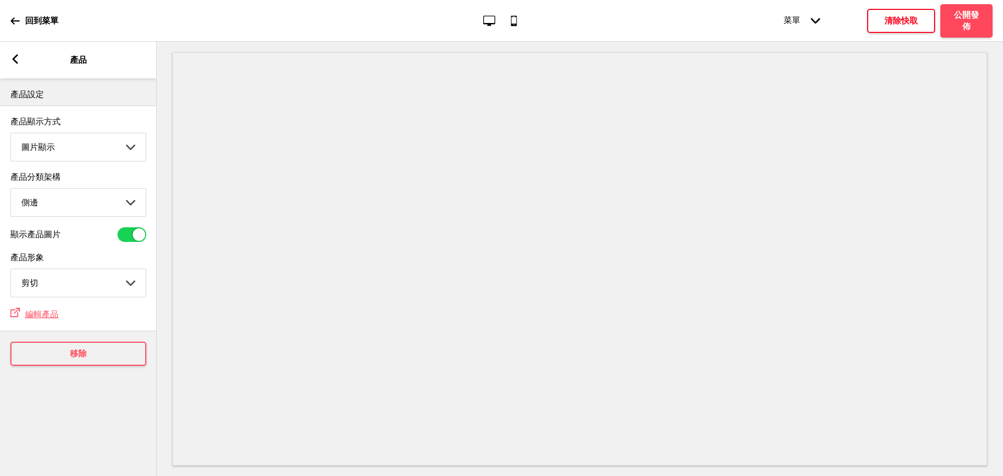
click at [20, 61] on div "箭頭left 產品" at bounding box center [78, 60] width 157 height 37
click at [72, 209] on select "頂端 側邊" at bounding box center [78, 203] width 135 height 28
select select "top"
click at [11, 192] on select "頂端 側邊" at bounding box center [78, 203] width 135 height 28
click at [16, 58] on g at bounding box center [14, 58] width 9 height 9
